Goal: Task Accomplishment & Management: Use online tool/utility

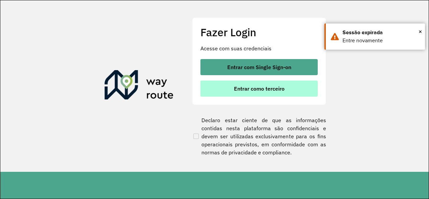
click at [225, 91] on button "Entrar como terceiro" at bounding box center [259, 89] width 117 height 16
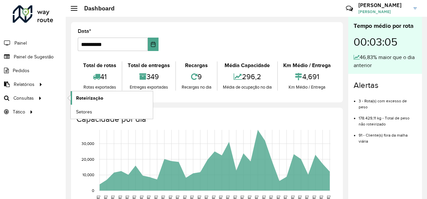
click at [93, 97] on span "Roteirização" at bounding box center [89, 98] width 27 height 7
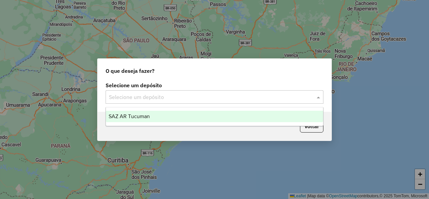
click at [233, 100] on input "text" at bounding box center [208, 97] width 198 height 8
click at [169, 116] on div "SAZ AR Tucuman" at bounding box center [214, 116] width 217 height 11
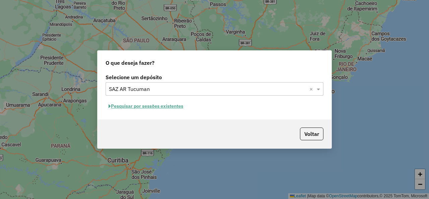
click at [174, 109] on button "Pesquisar por sessões existentes" at bounding box center [146, 106] width 81 height 10
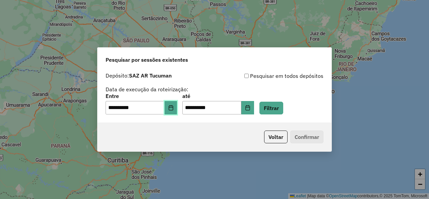
click at [172, 111] on button "Choose Date" at bounding box center [171, 107] width 13 height 13
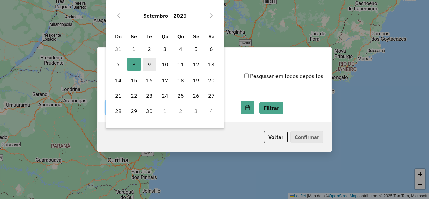
click at [153, 62] on span "9" at bounding box center [149, 64] width 13 height 13
type input "**********"
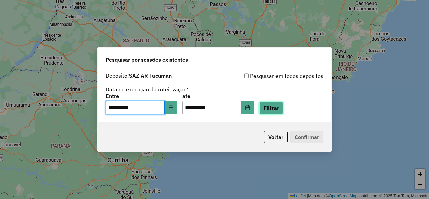
click at [284, 103] on button "Filtrar" at bounding box center [272, 108] width 24 height 13
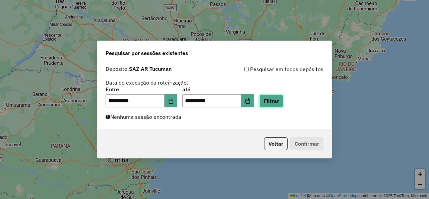
click at [284, 103] on button "Filtrar" at bounding box center [272, 101] width 24 height 13
